Goal: Complete application form: Complete application form

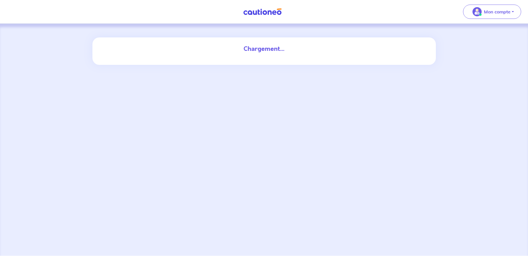
click at [408, 106] on div "Chargement..." at bounding box center [264, 140] width 528 height 232
click at [302, 59] on div "Chargement..." at bounding box center [264, 48] width 316 height 23
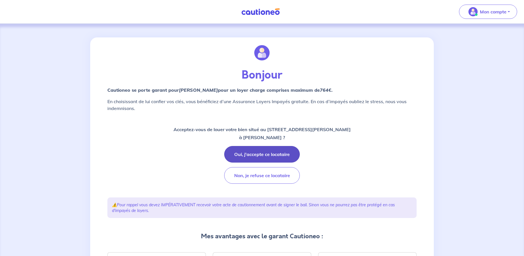
click at [256, 153] on button "Oui, j'accepte ce locataire" at bounding box center [262, 154] width 76 height 17
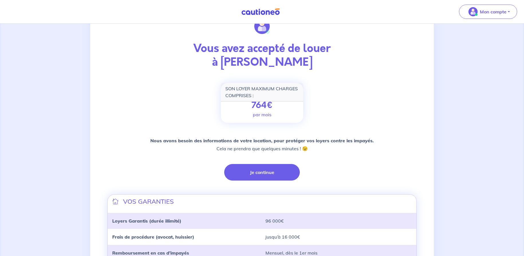
scroll to position [35, 0]
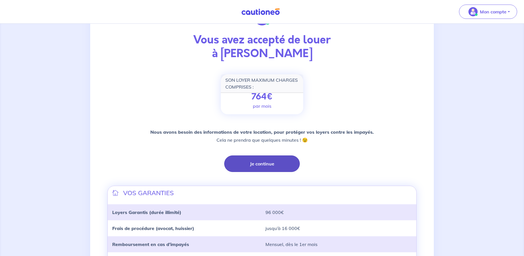
click at [258, 160] on button "Je continue" at bounding box center [262, 164] width 76 height 17
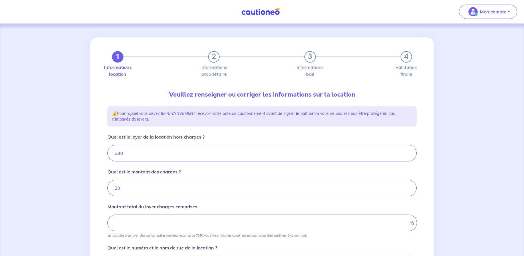
type input "550"
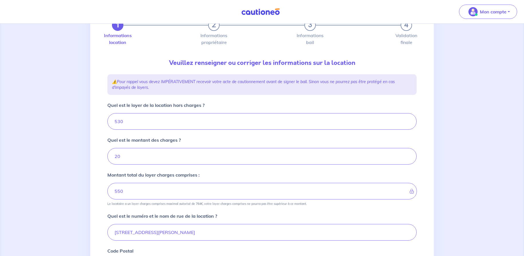
scroll to position [33, 0]
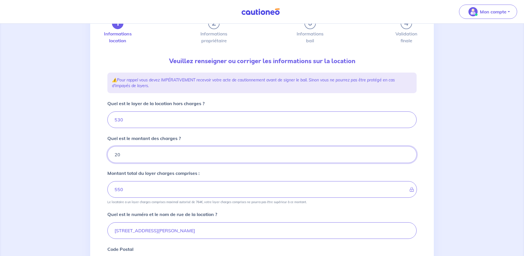
drag, startPoint x: 156, startPoint y: 153, endPoint x: 106, endPoint y: 154, distance: 49.8
click at [106, 154] on div "1 2 3 4 Informations location Informations propriétaire Informations bail Valid…" at bounding box center [262, 195] width 316 height 383
type input "0"
type input "530"
type input "0"
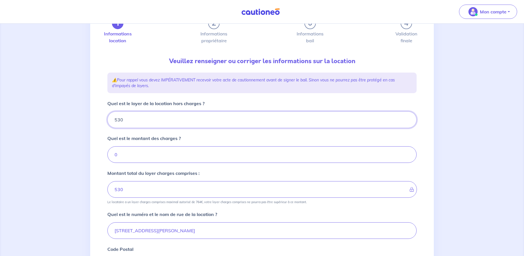
click at [128, 124] on input "530" at bounding box center [261, 120] width 309 height 17
type input "5"
type input "550"
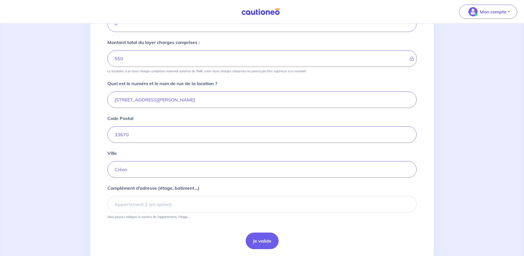
scroll to position [164, 0]
type input "550"
click at [250, 241] on button "Je valide" at bounding box center [261, 241] width 33 height 17
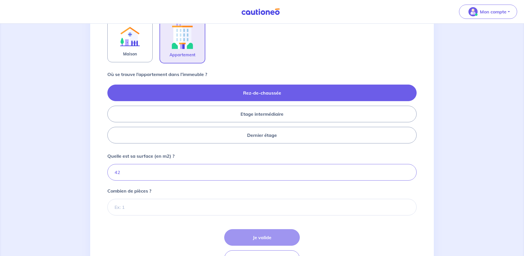
scroll to position [216, 0]
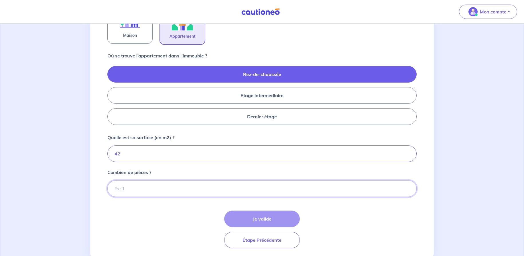
click at [376, 188] on input "Combien de pièces ?" at bounding box center [261, 189] width 309 height 17
click at [405, 187] on input "1" at bounding box center [261, 189] width 309 height 17
click at [407, 187] on input "2" at bounding box center [261, 189] width 309 height 17
type input "1"
click at [408, 191] on input "1" at bounding box center [261, 189] width 309 height 17
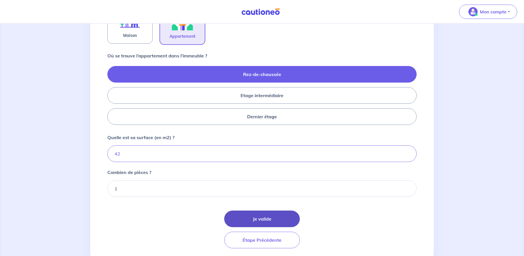
click at [269, 217] on button "Je valide" at bounding box center [262, 219] width 76 height 17
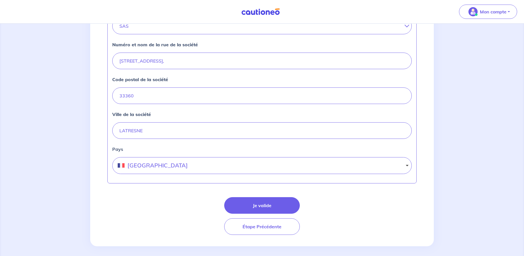
scroll to position [229, 0]
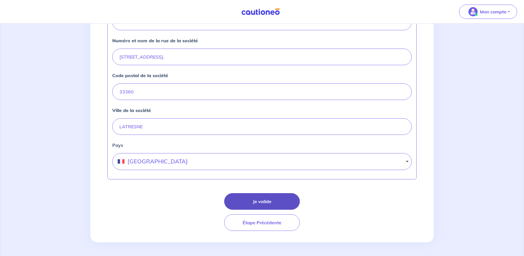
click at [276, 199] on button "Je valide" at bounding box center [262, 201] width 76 height 17
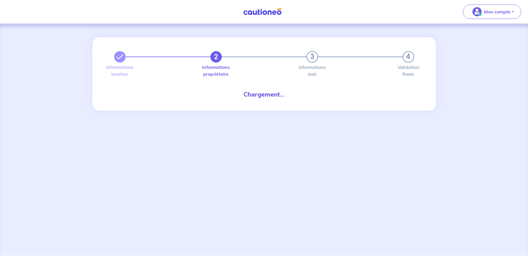
select select "FR"
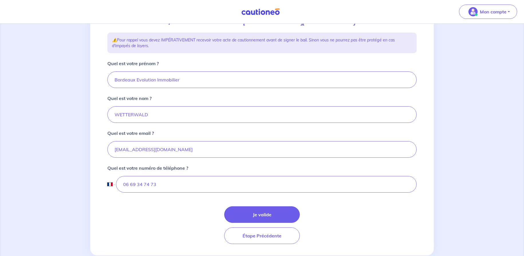
scroll to position [100, 0]
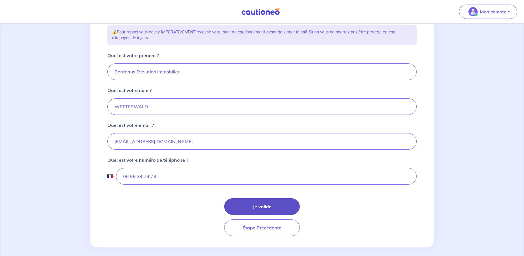
click at [272, 205] on button "Je valide" at bounding box center [262, 207] width 76 height 17
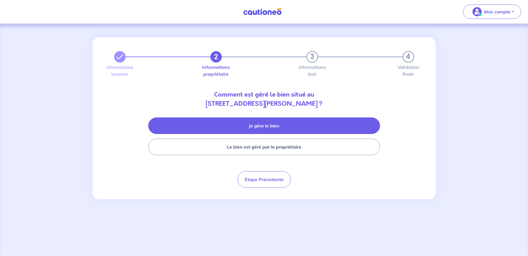
click at [262, 128] on button "Je gère le bien" at bounding box center [264, 126] width 232 height 17
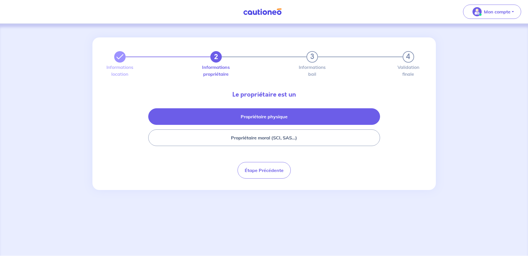
click at [262, 117] on button "Propriétaire physique" at bounding box center [264, 116] width 232 height 17
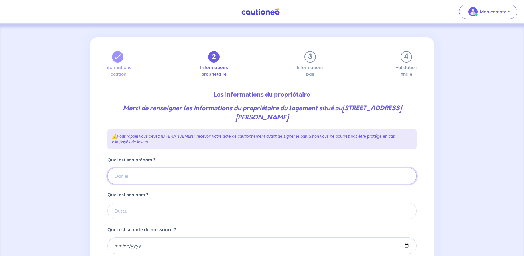
click at [177, 174] on input "Quel est son prénom ?" at bounding box center [261, 176] width 309 height 17
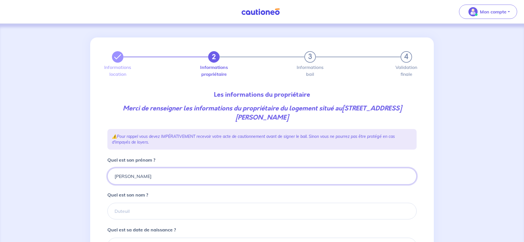
type input "[PERSON_NAME]"
click at [148, 215] on input "Quel est son nom ?" at bounding box center [261, 211] width 309 height 17
type input "Rottier"
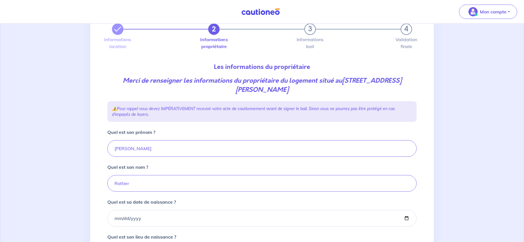
scroll to position [76, 0]
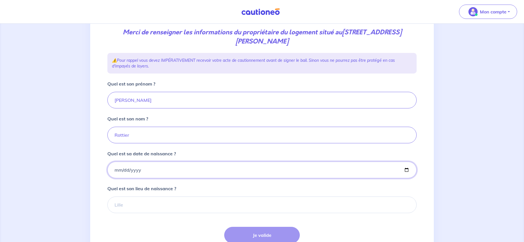
click at [169, 167] on input "Quel est sa date de naissance ?" at bounding box center [261, 170] width 309 height 17
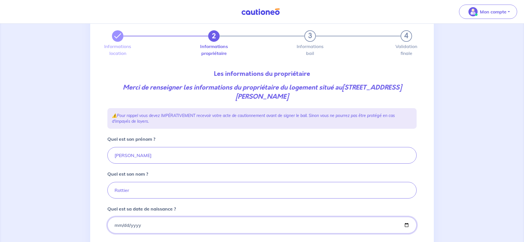
scroll to position [0, 0]
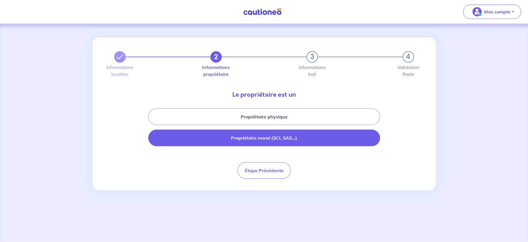
click at [240, 138] on button "Propriétaire moral (SCI, SAS...)" at bounding box center [264, 138] width 232 height 17
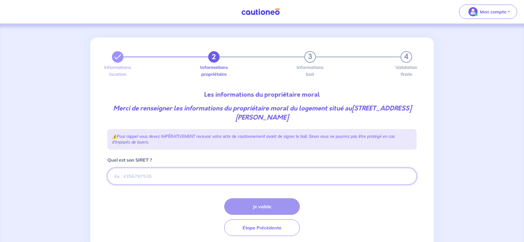
click at [199, 177] on input "Quel est son SIRET ?" at bounding box center [261, 176] width 309 height 17
paste input "939 929 477 00015"
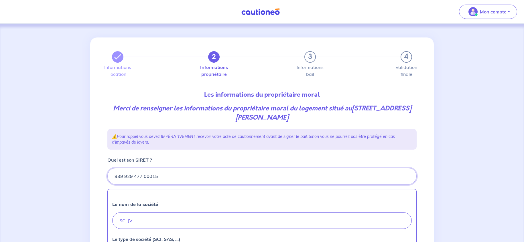
type input "939 929 477 00015"
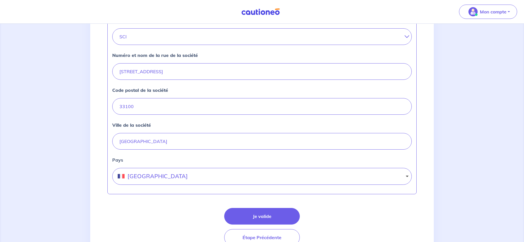
scroll to position [219, 0]
click at [259, 211] on button "Je valide" at bounding box center [262, 216] width 76 height 17
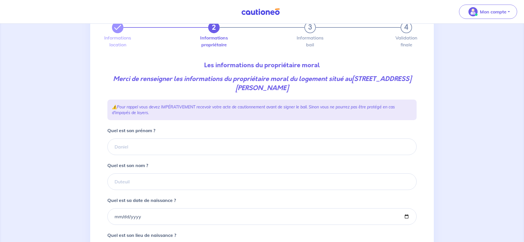
scroll to position [36, 0]
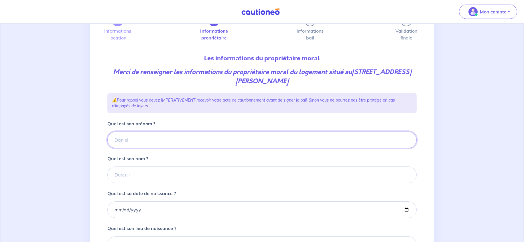
click at [176, 134] on input "Quel est son prénom ?" at bounding box center [261, 140] width 309 height 17
type input "[PERSON_NAME]"
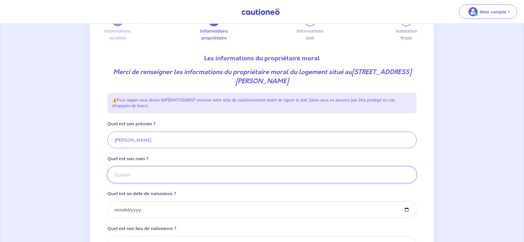
click at [141, 177] on input "Quel est son nom ?" at bounding box center [261, 175] width 309 height 17
type input "ROTTIER"
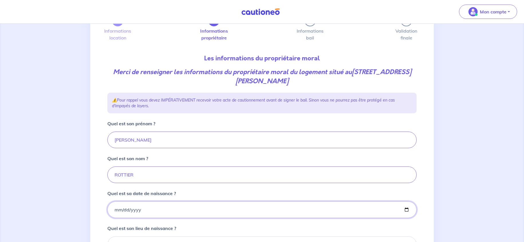
click at [188, 216] on input "Quel est sa date de naissance ?" at bounding box center [261, 209] width 309 height 17
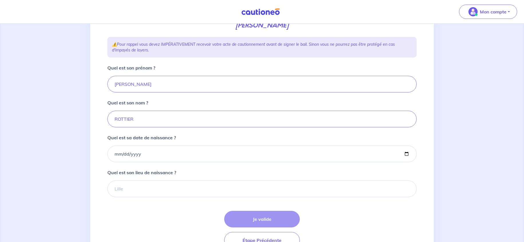
scroll to position [95, 0]
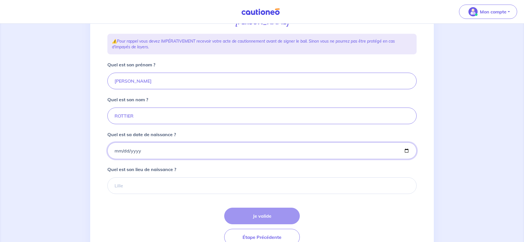
click at [163, 151] on input "Quel est sa date de naissance ?" at bounding box center [261, 150] width 309 height 17
click at [404, 153] on input "Quel est sa date de naissance ?" at bounding box center [261, 150] width 309 height 17
type input "[DATE]"
click at [144, 190] on input "Quel est son lieu de naissance ?" at bounding box center [261, 185] width 309 height 17
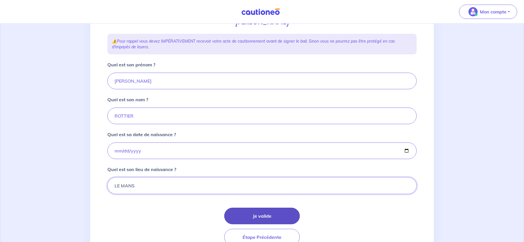
type input "LE MANS"
click at [259, 209] on button "Je valide" at bounding box center [262, 216] width 76 height 17
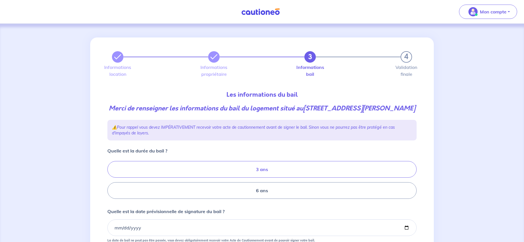
click at [263, 178] on label "3 ans" at bounding box center [261, 169] width 309 height 17
click at [111, 179] on input "3 ans" at bounding box center [109, 180] width 4 height 4
radio input "true"
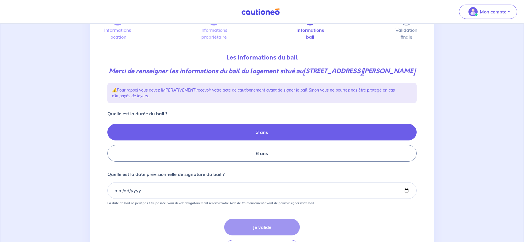
scroll to position [38, 0]
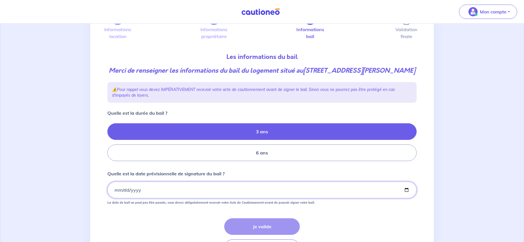
click at [246, 198] on input "Quelle est la date prévisionnelle de signature du bail ?" at bounding box center [261, 190] width 309 height 17
click at [406, 198] on input "Quelle est la date prévisionnelle de signature du bail ?" at bounding box center [261, 190] width 309 height 17
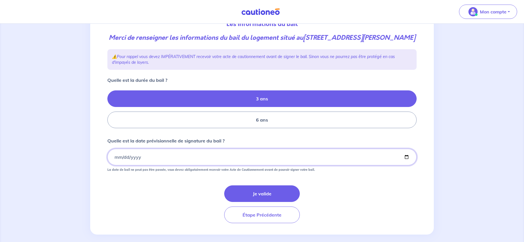
scroll to position [75, 0]
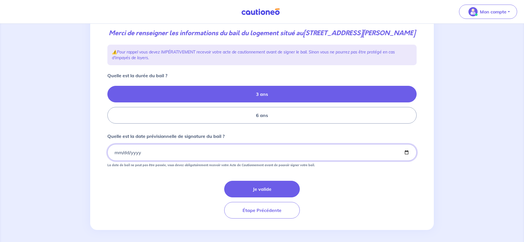
click at [405, 161] on input "[DATE]" at bounding box center [261, 152] width 309 height 17
type input "[DATE]"
click at [274, 197] on button "Je valide" at bounding box center [262, 189] width 76 height 17
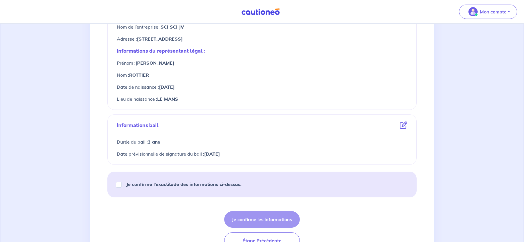
scroll to position [242, 0]
click at [117, 185] on input "Je confirme l’exactitude des informations ci-dessus." at bounding box center [119, 185] width 6 height 6
checkbox input "true"
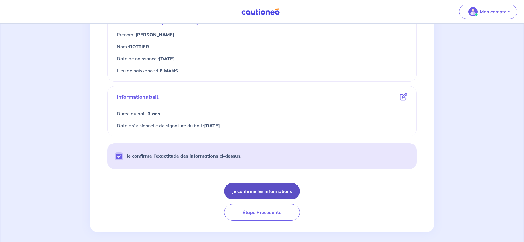
scroll to position [274, 0]
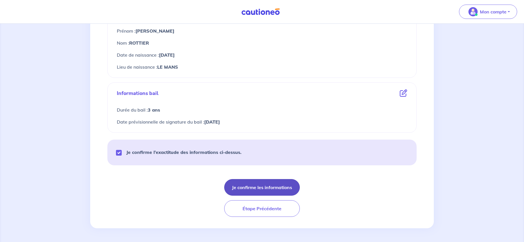
click at [246, 189] on button "Je confirme les informations" at bounding box center [262, 187] width 76 height 17
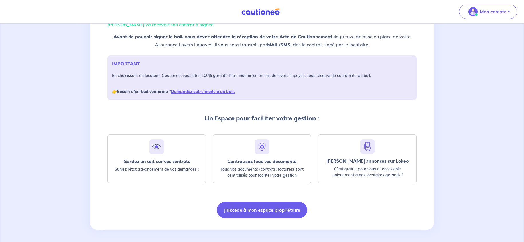
scroll to position [56, 0]
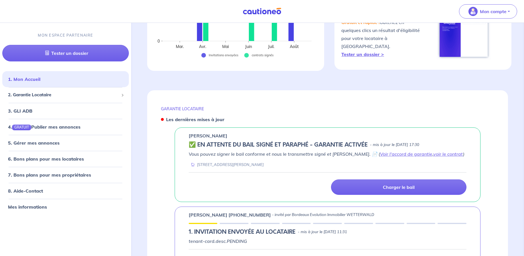
scroll to position [165, 0]
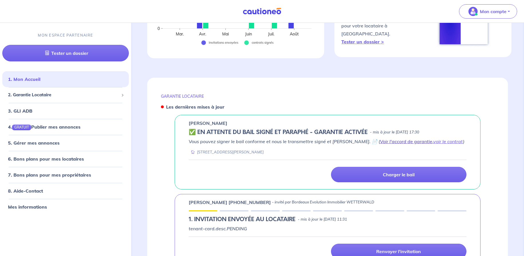
click at [406, 139] on link "Voir l'accord de garantie" at bounding box center [406, 142] width 52 height 6
click at [433, 139] on link "voir le contrat" at bounding box center [448, 142] width 30 height 6
